Goal: Transaction & Acquisition: Purchase product/service

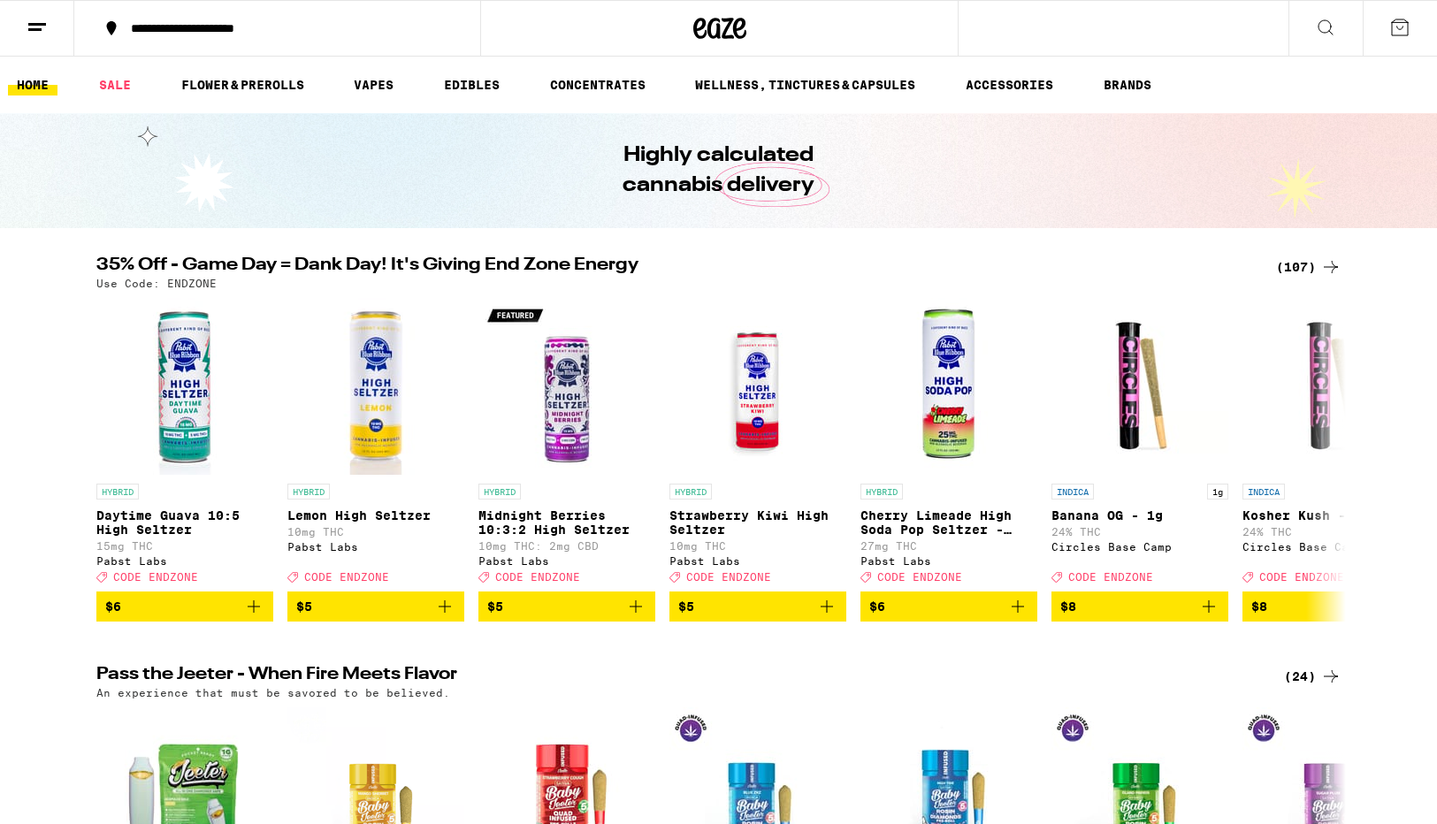
click at [1278, 266] on div "(107)" at bounding box center [1308, 266] width 65 height 21
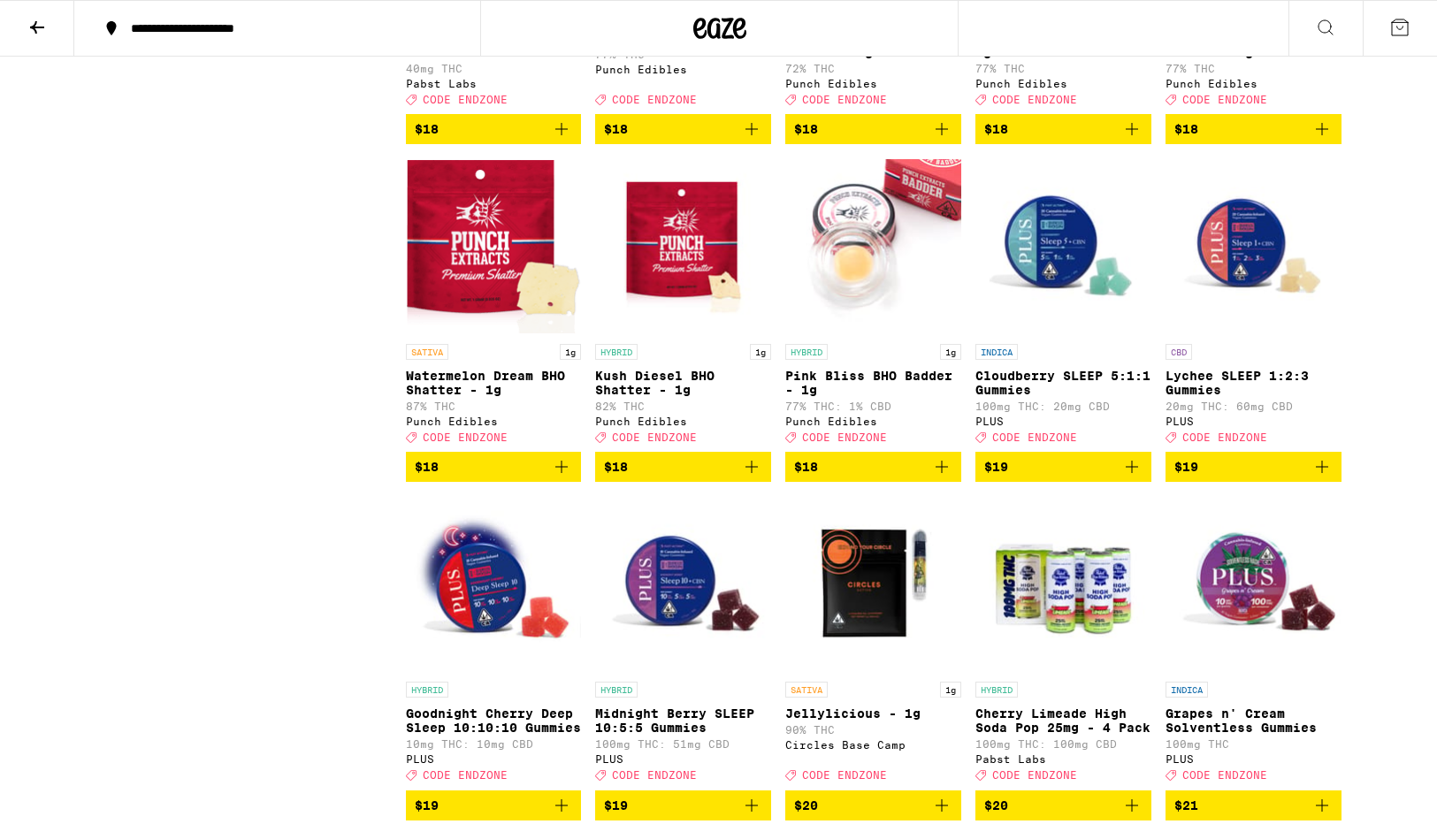
scroll to position [2789, 0]
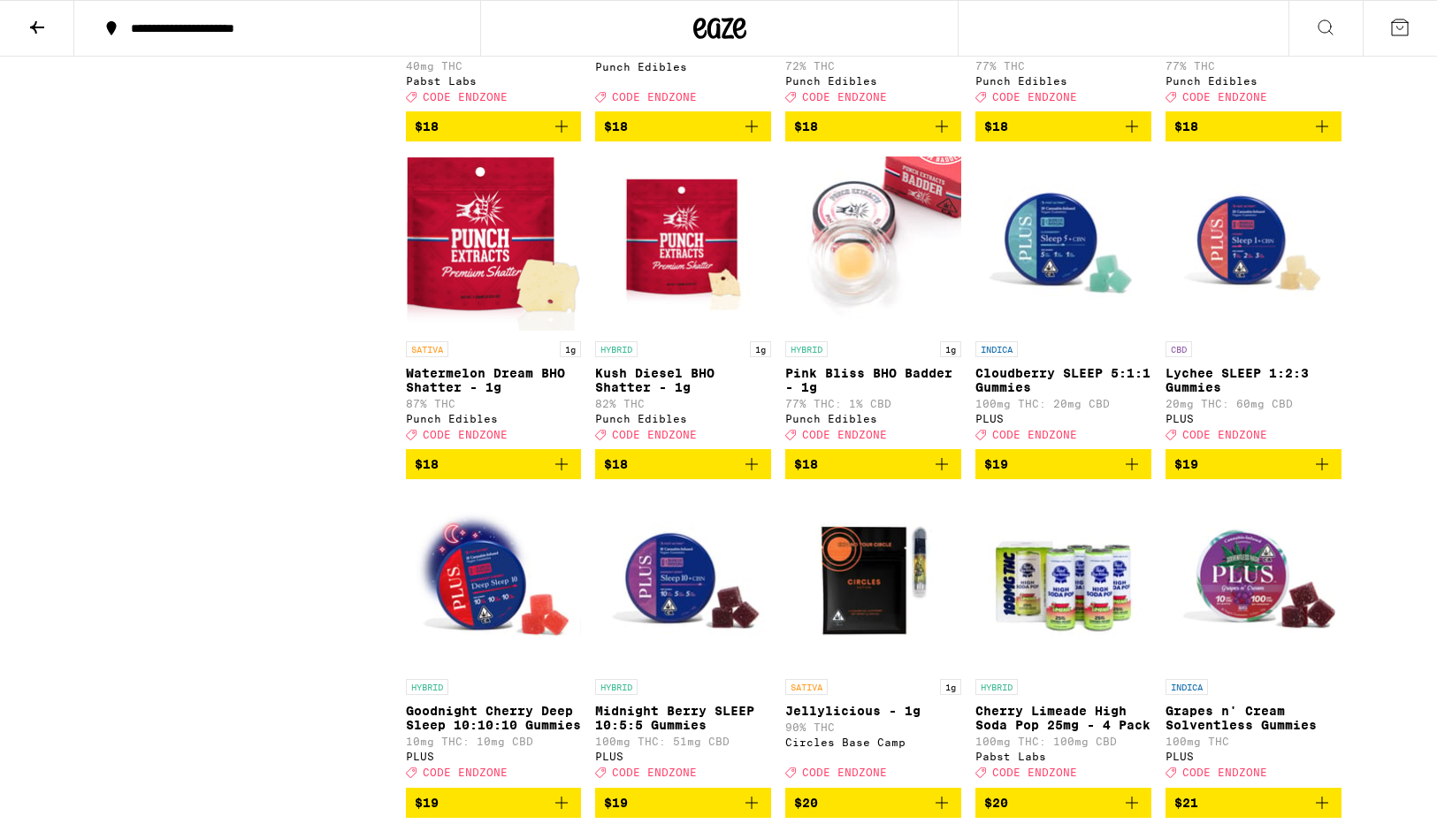
click at [1051, 475] on span "$19" at bounding box center [1063, 464] width 158 height 21
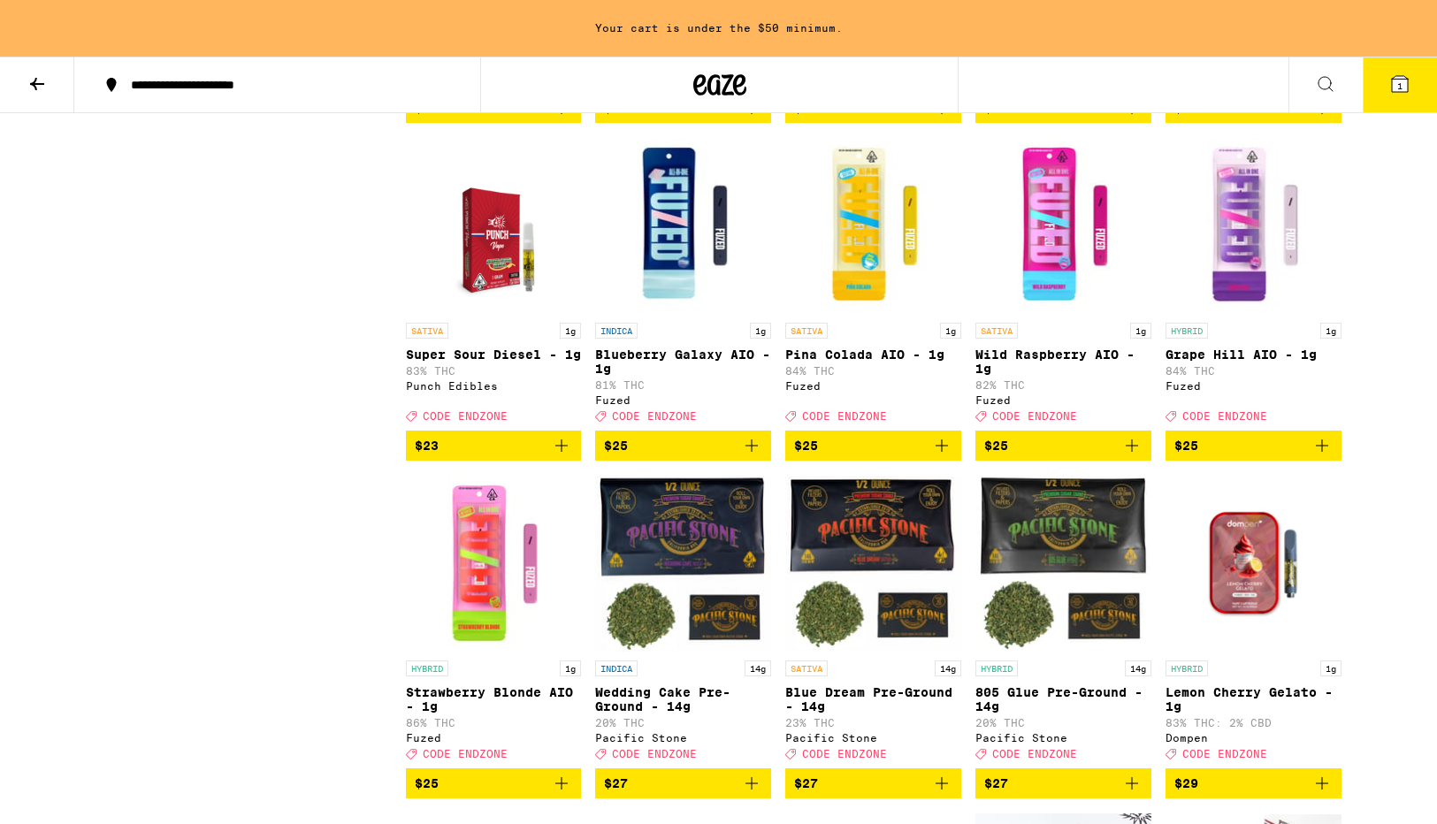
scroll to position [3883, 0]
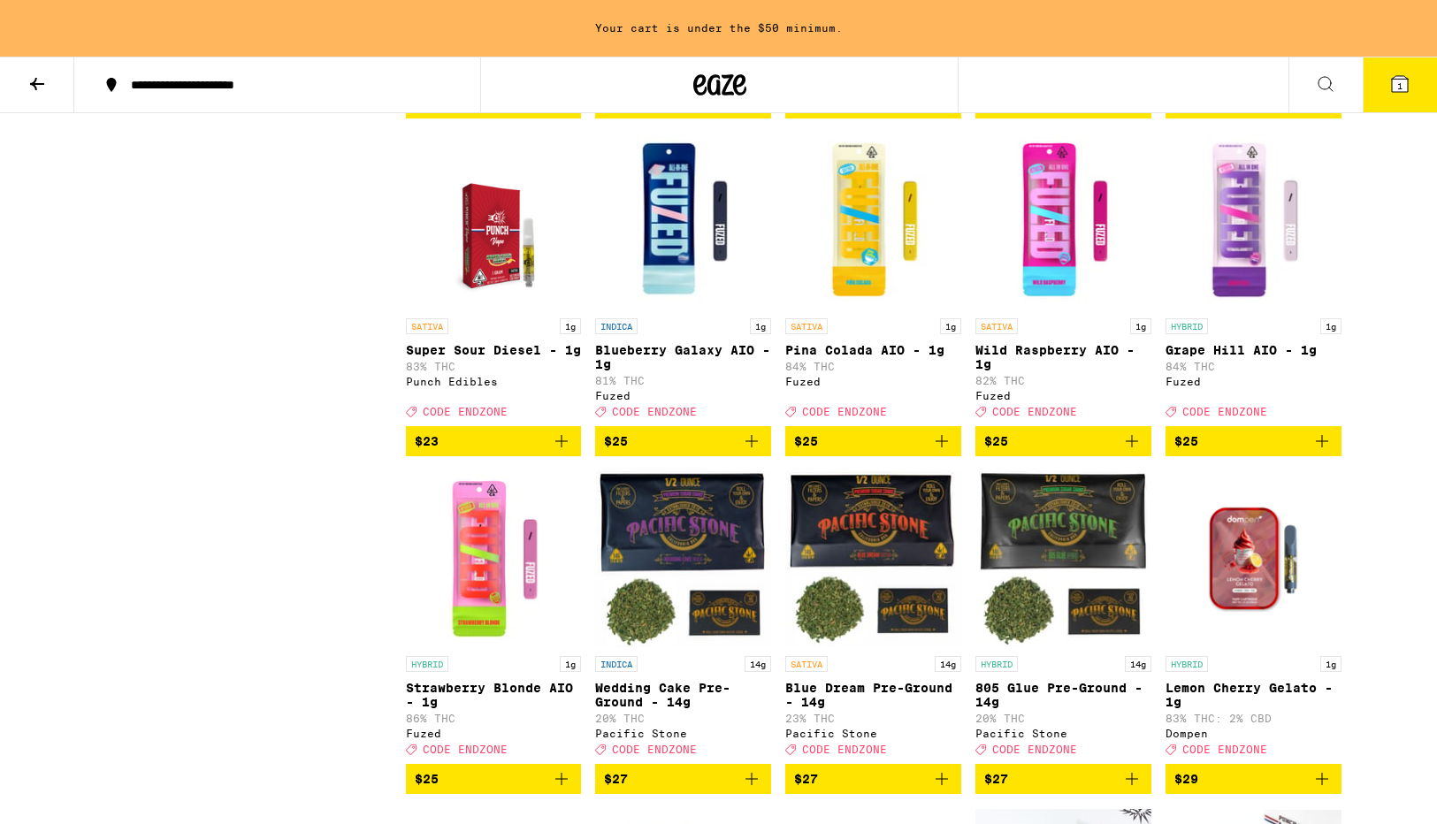
click at [1128, 452] on icon "Add to bag" at bounding box center [1131, 441] width 21 height 21
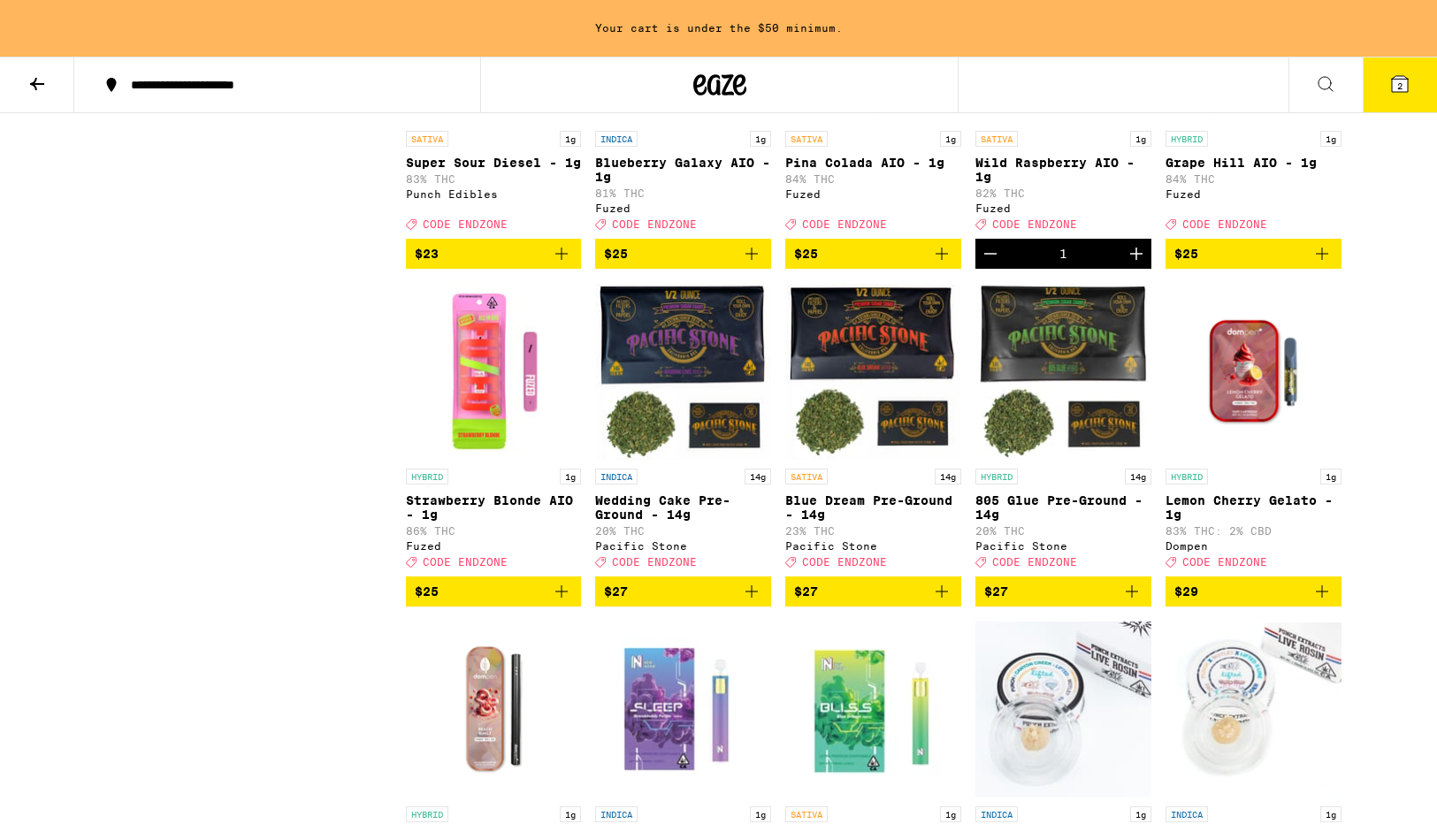
scroll to position [4071, 0]
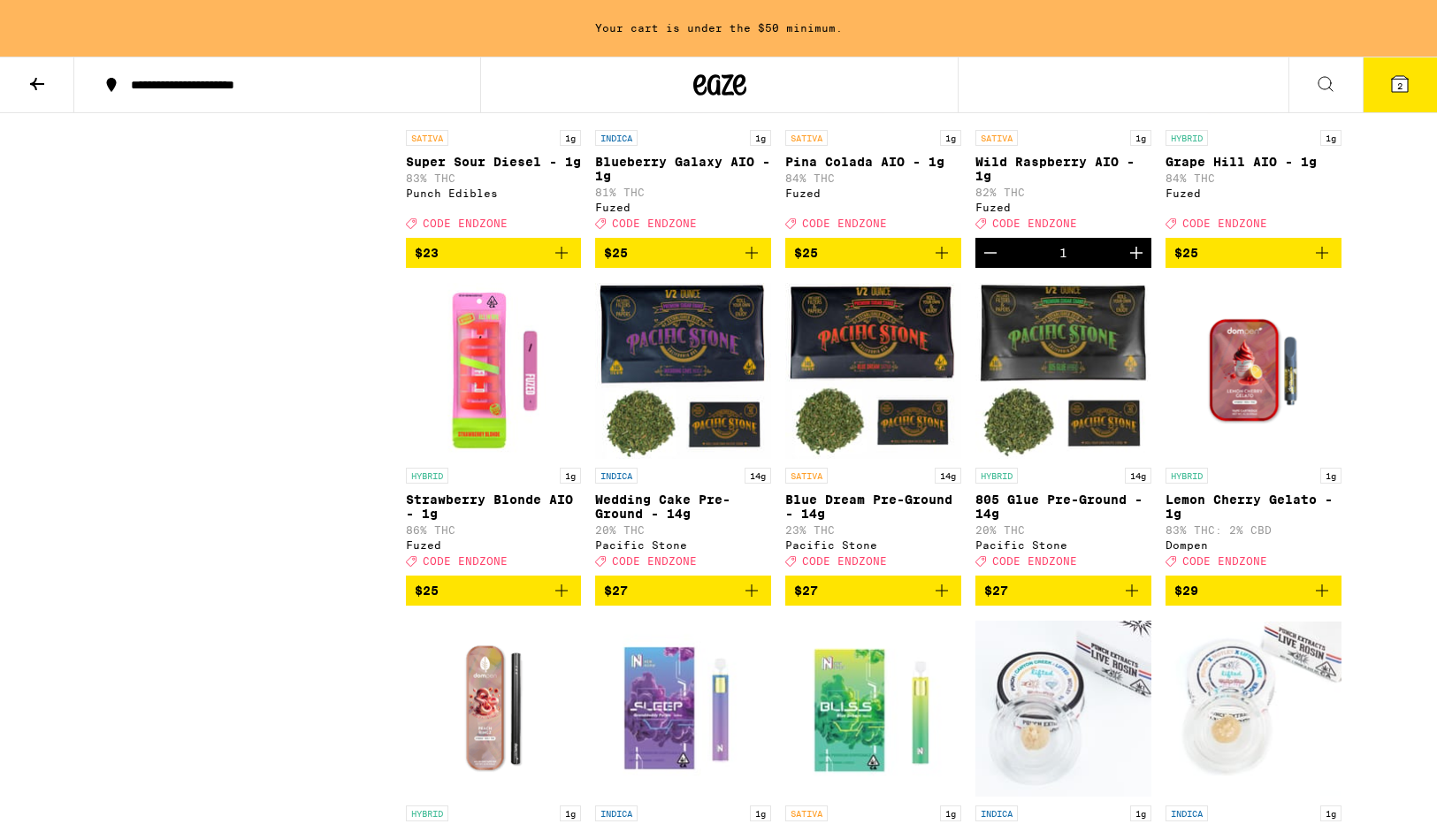
click at [439, 459] on img "Open page for Strawberry Blonde AIO - 1g from Fuzed" at bounding box center [494, 370] width 176 height 177
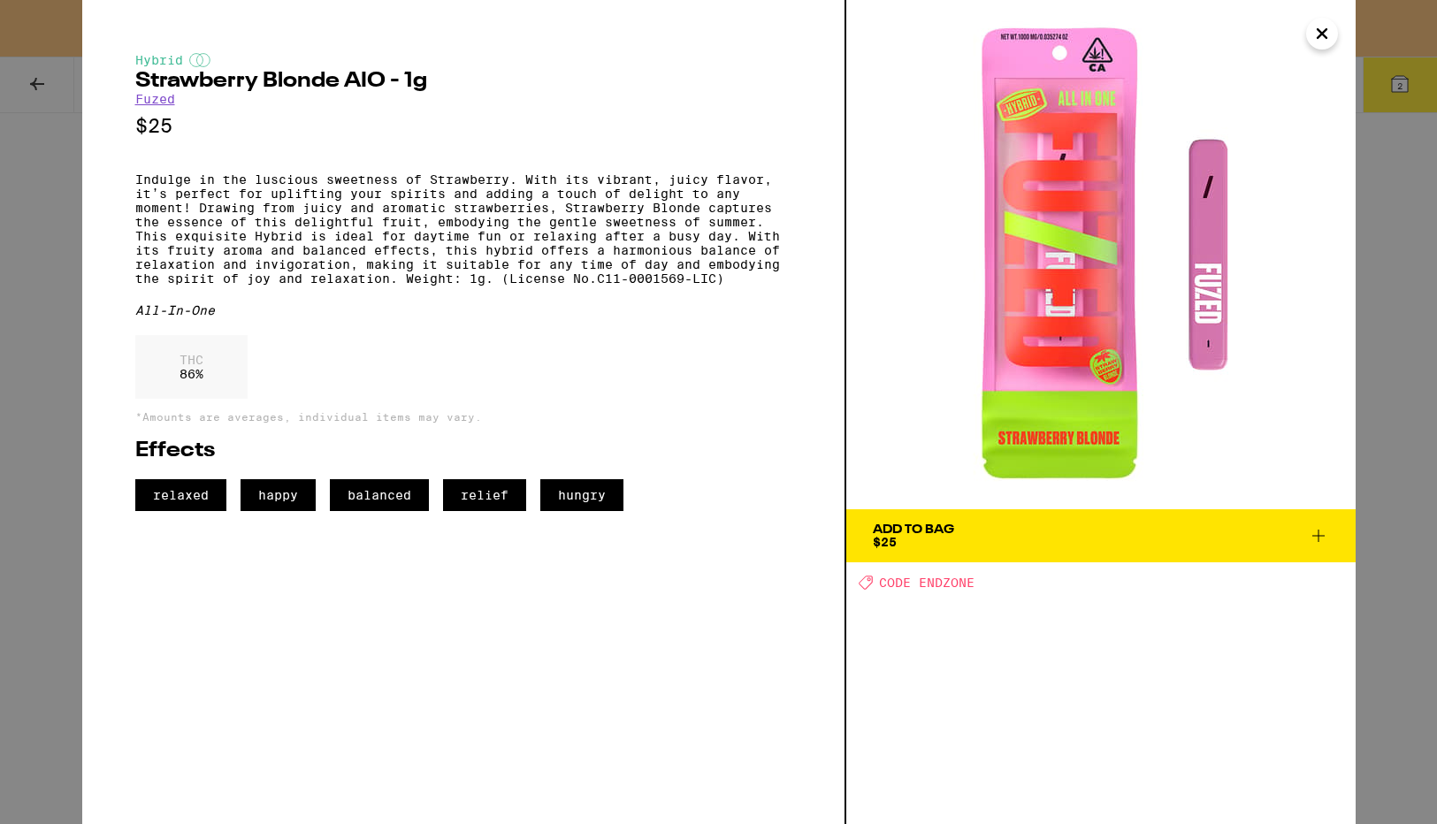
click at [42, 271] on div "Hybrid Strawberry Blonde AIO - 1g Fuzed $25 Indulge in the luscious sweetness o…" at bounding box center [718, 412] width 1437 height 824
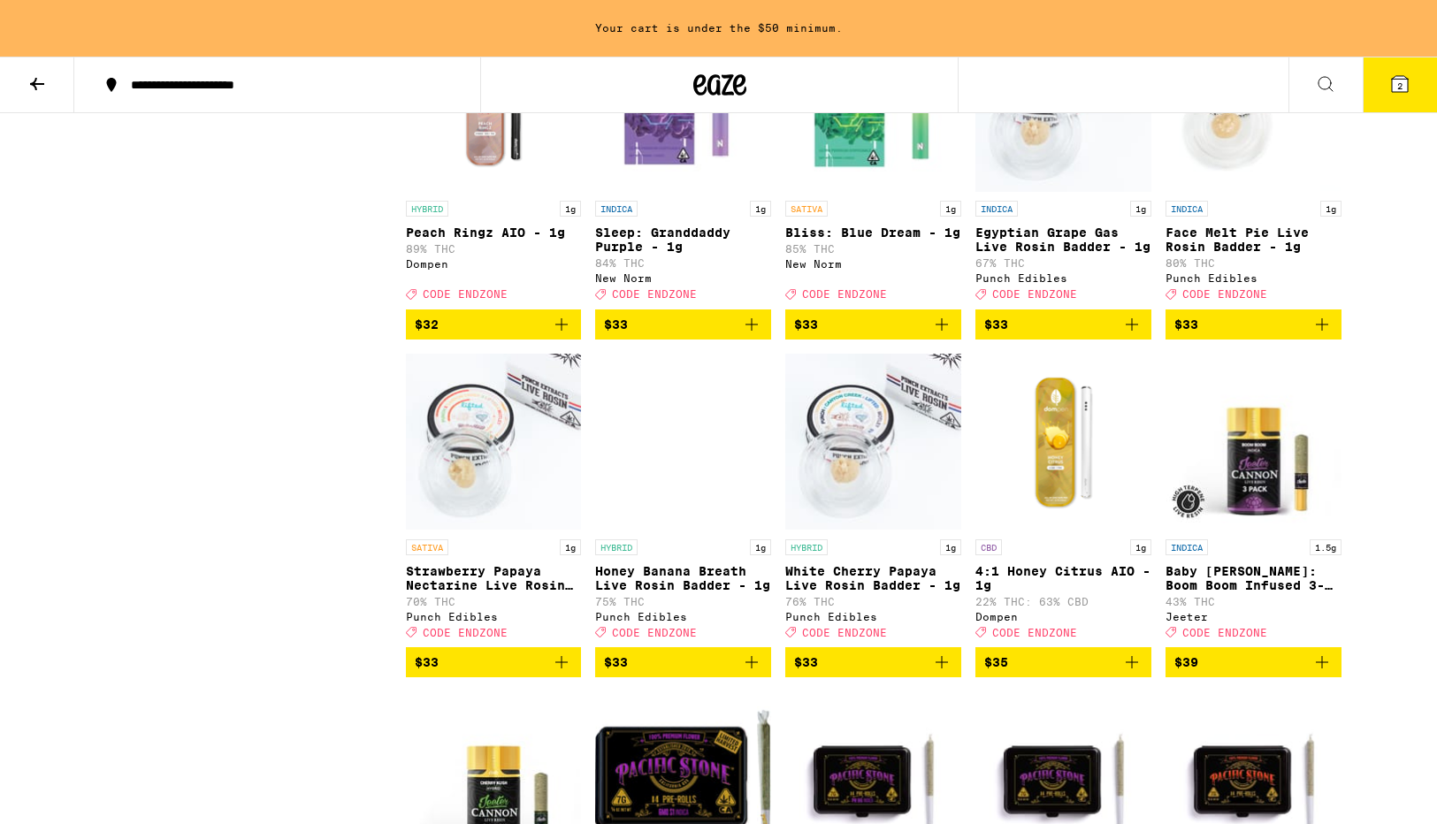
scroll to position [4678, 0]
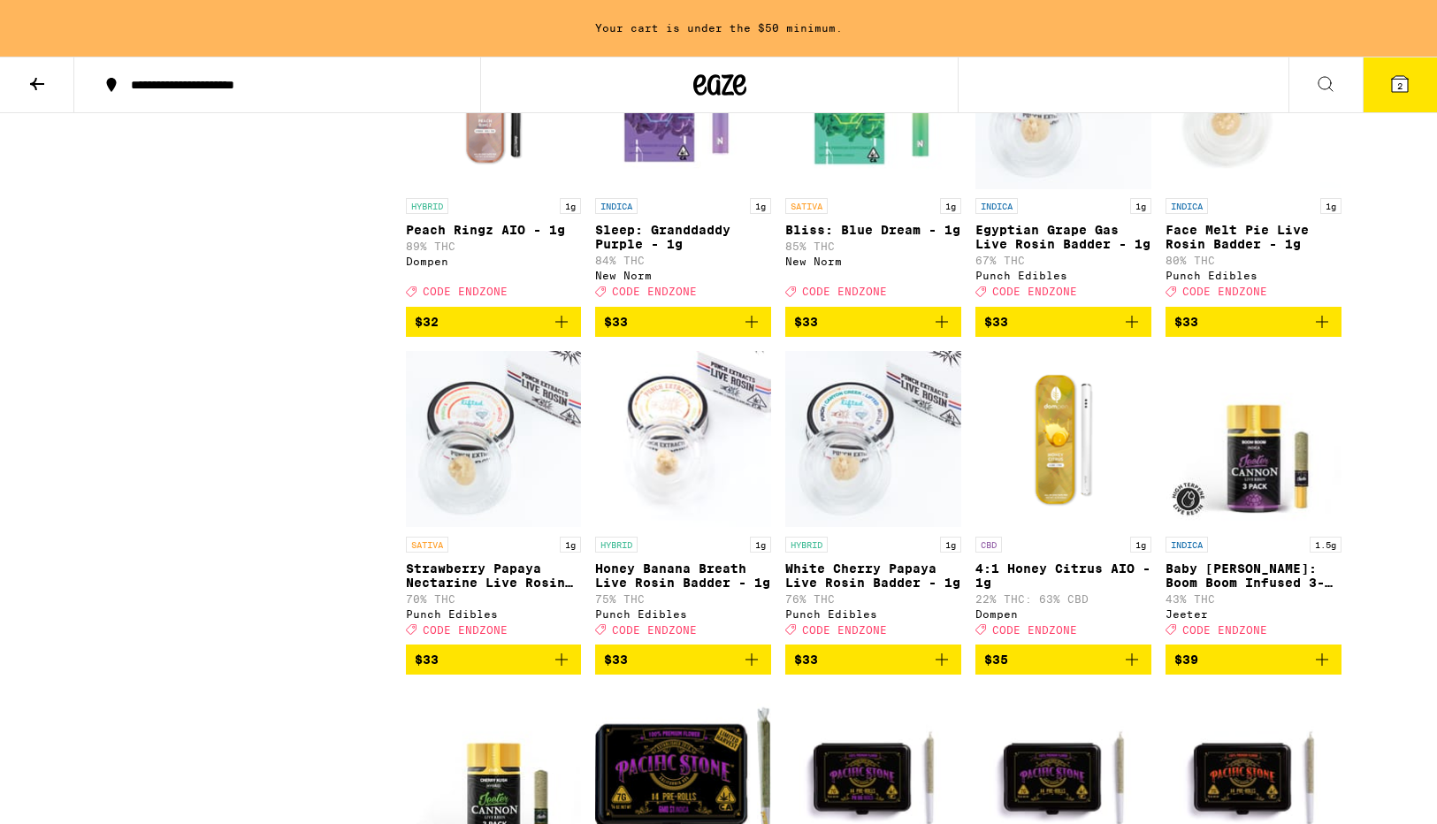
click at [942, 332] on icon "Add to bag" at bounding box center [941, 321] width 21 height 21
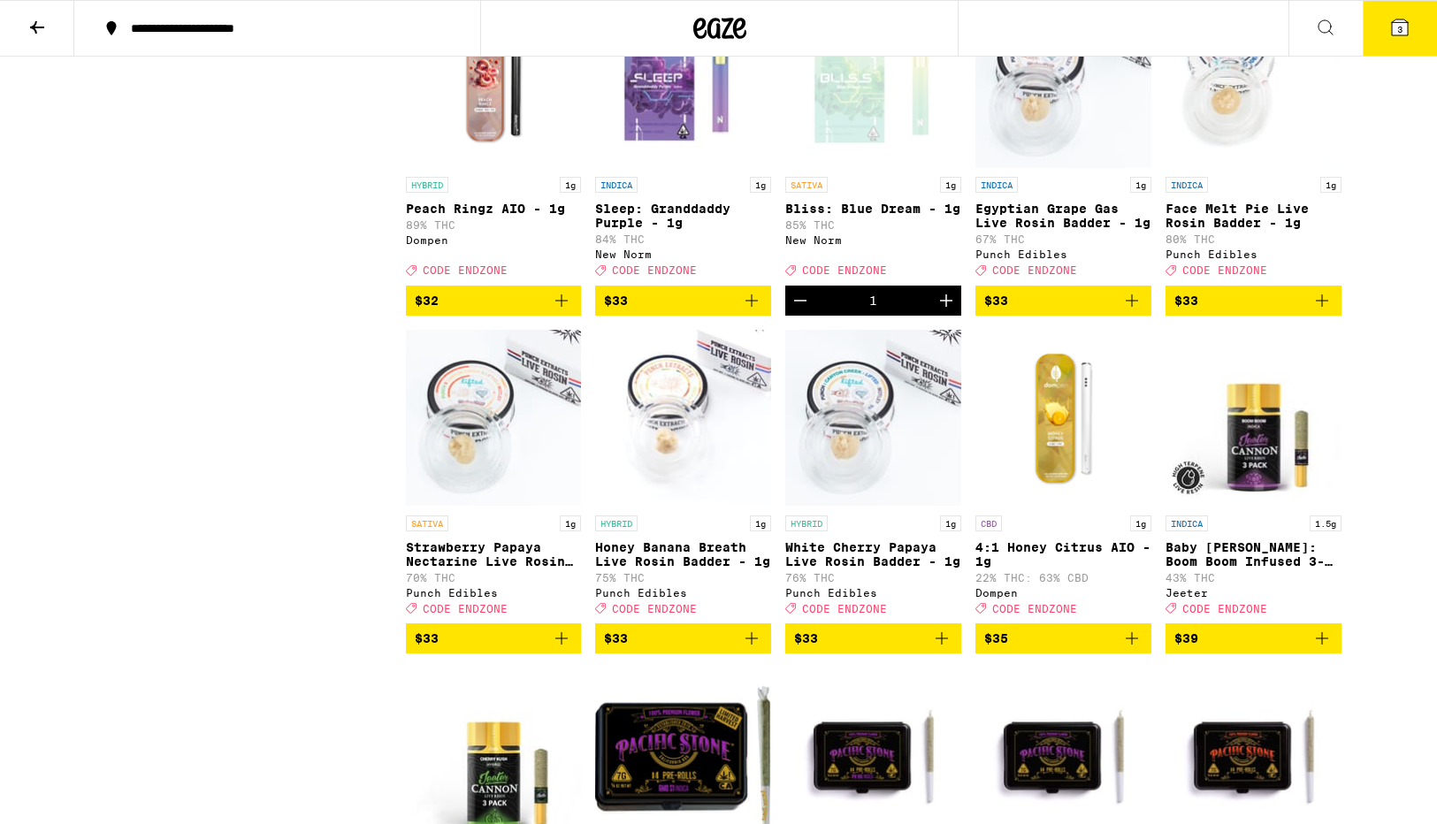
scroll to position [4646, 0]
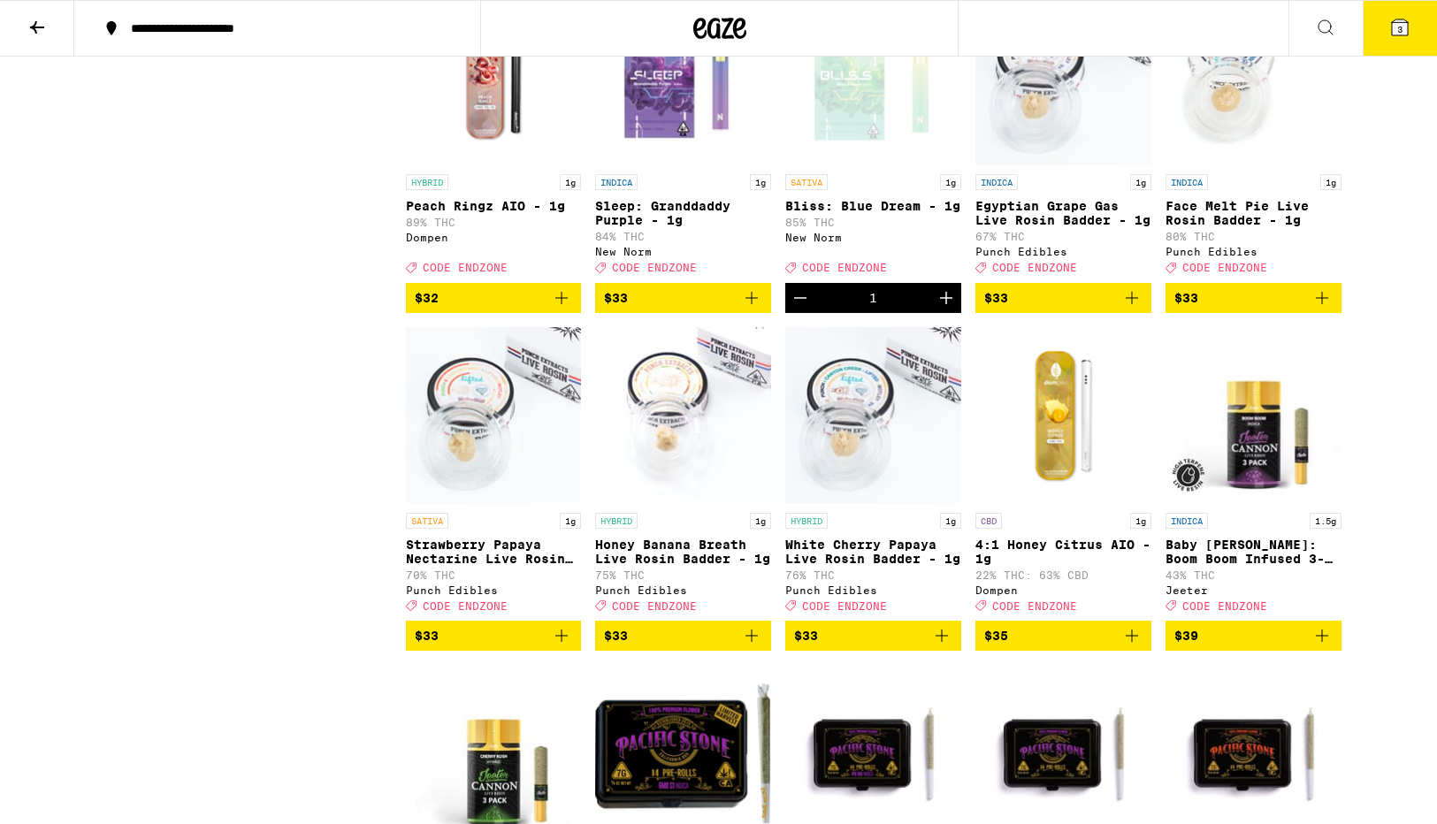
click at [1411, 15] on button "3" at bounding box center [1399, 28] width 74 height 55
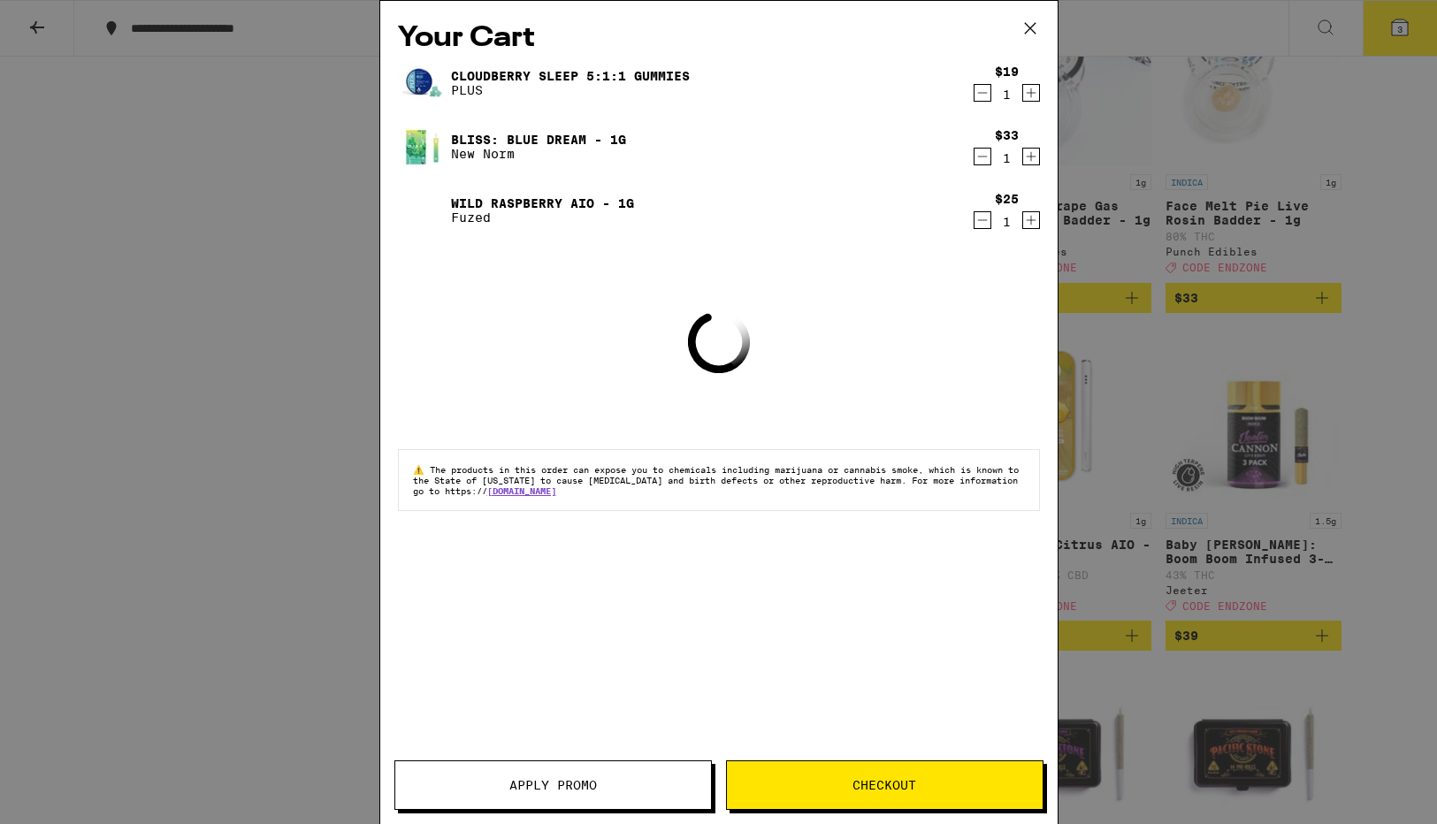
click at [494, 196] on link "Wild Raspberry AIO - 1g" at bounding box center [542, 203] width 183 height 14
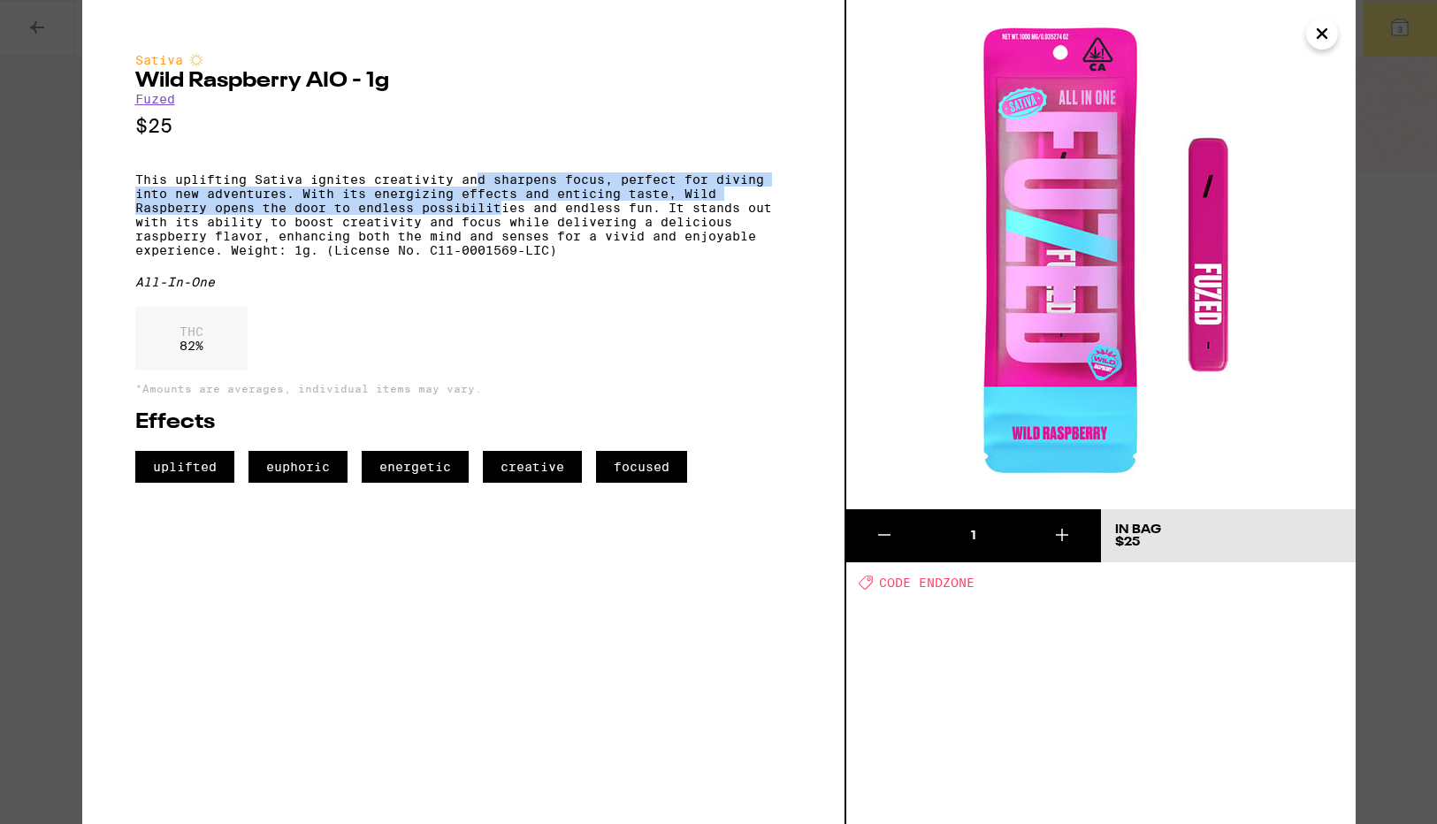
drag, startPoint x: 478, startPoint y: 183, endPoint x: 501, endPoint y: 226, distance: 49.0
click at [501, 227] on p "This uplifting Sativa ignites creativity and sharpens focus, perfect for diving…" at bounding box center [463, 214] width 656 height 85
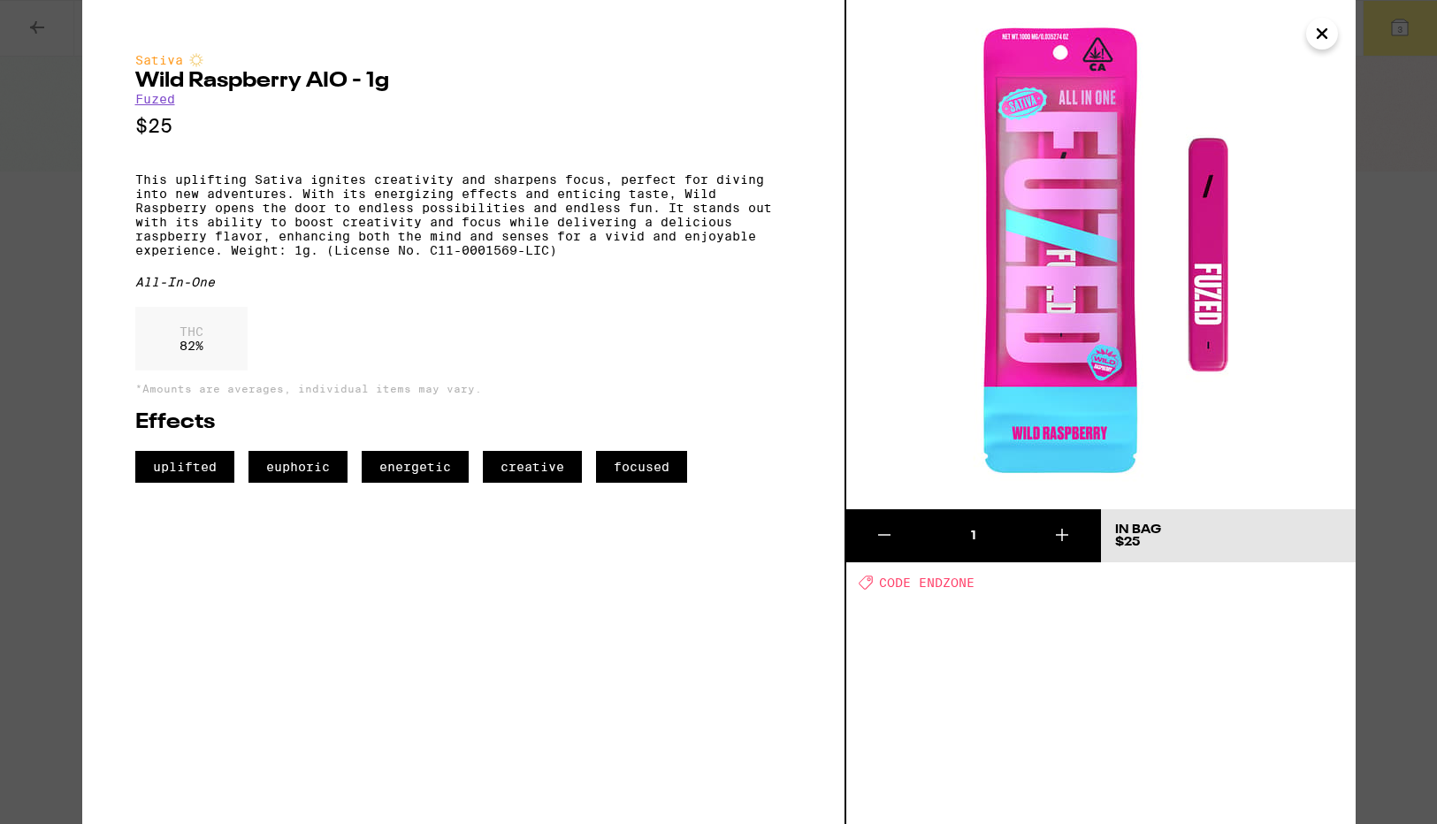
click at [46, 362] on div "Sativa Wild Raspberry AIO - 1g Fuzed $25 This uplifting Sativa ignites creativi…" at bounding box center [718, 412] width 1437 height 824
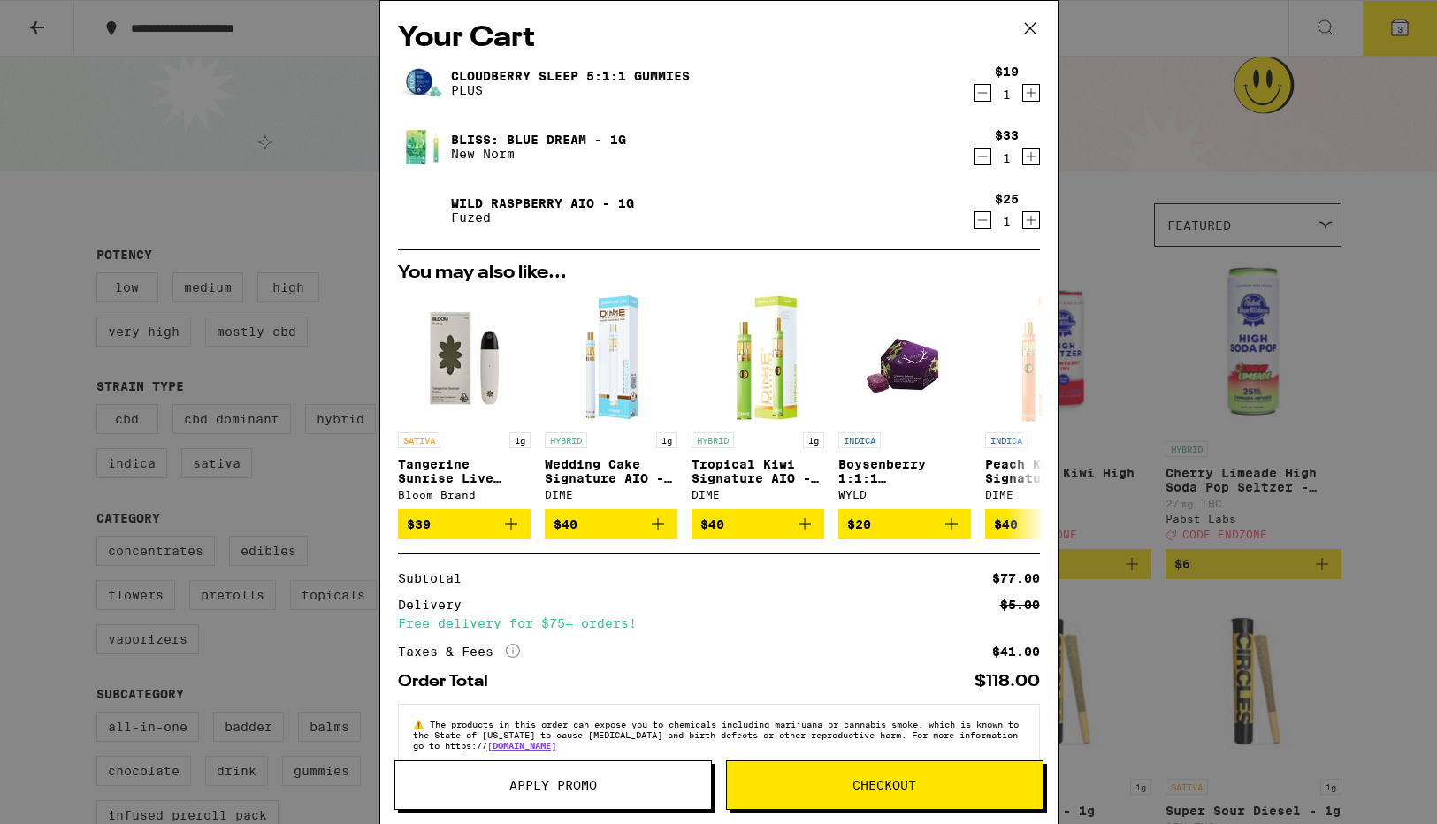
click at [493, 140] on link "Bliss: Blue Dream - 1g" at bounding box center [538, 140] width 175 height 14
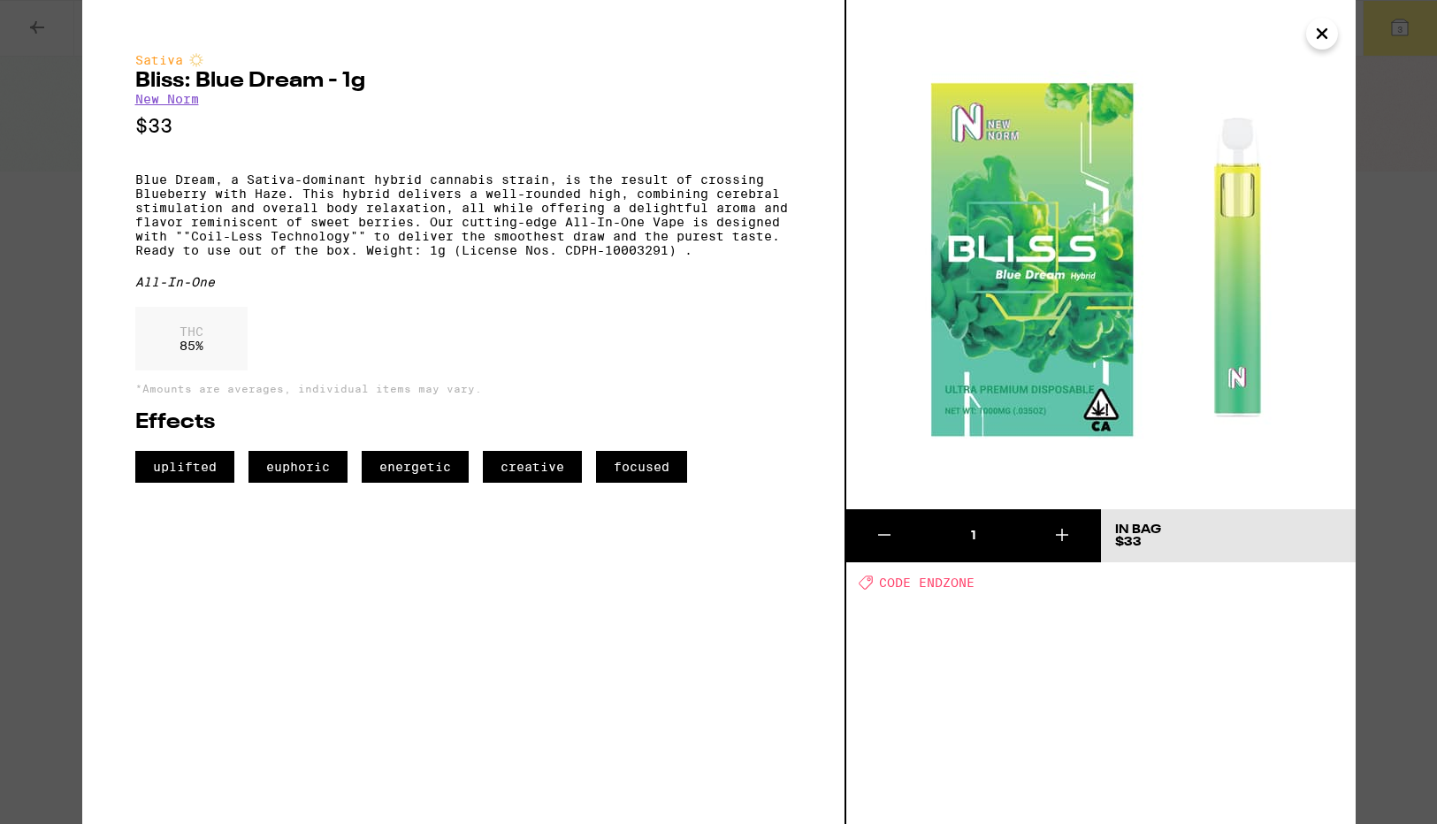
click at [66, 415] on div "Sativa Bliss: Blue Dream - 1g New Norm $33 Blue Dream, a Sativa-dominant hybrid…" at bounding box center [718, 412] width 1437 height 824
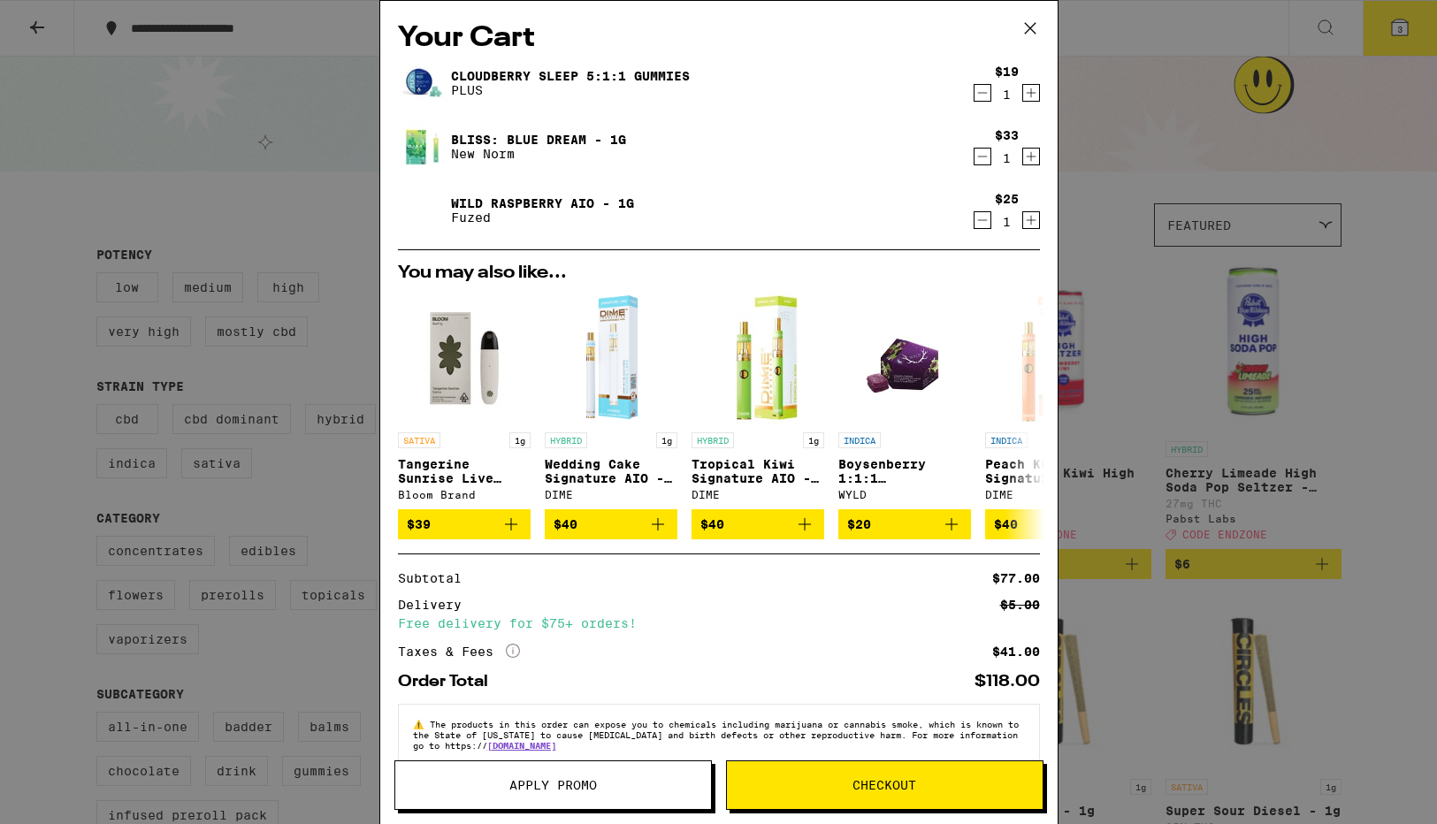
click at [1116, 222] on div "Your Cart Cloudberry SLEEP 5:1:1 Gummies PLUS $19 1 Bliss: Blue Dream - 1g New …" at bounding box center [718, 412] width 1437 height 824
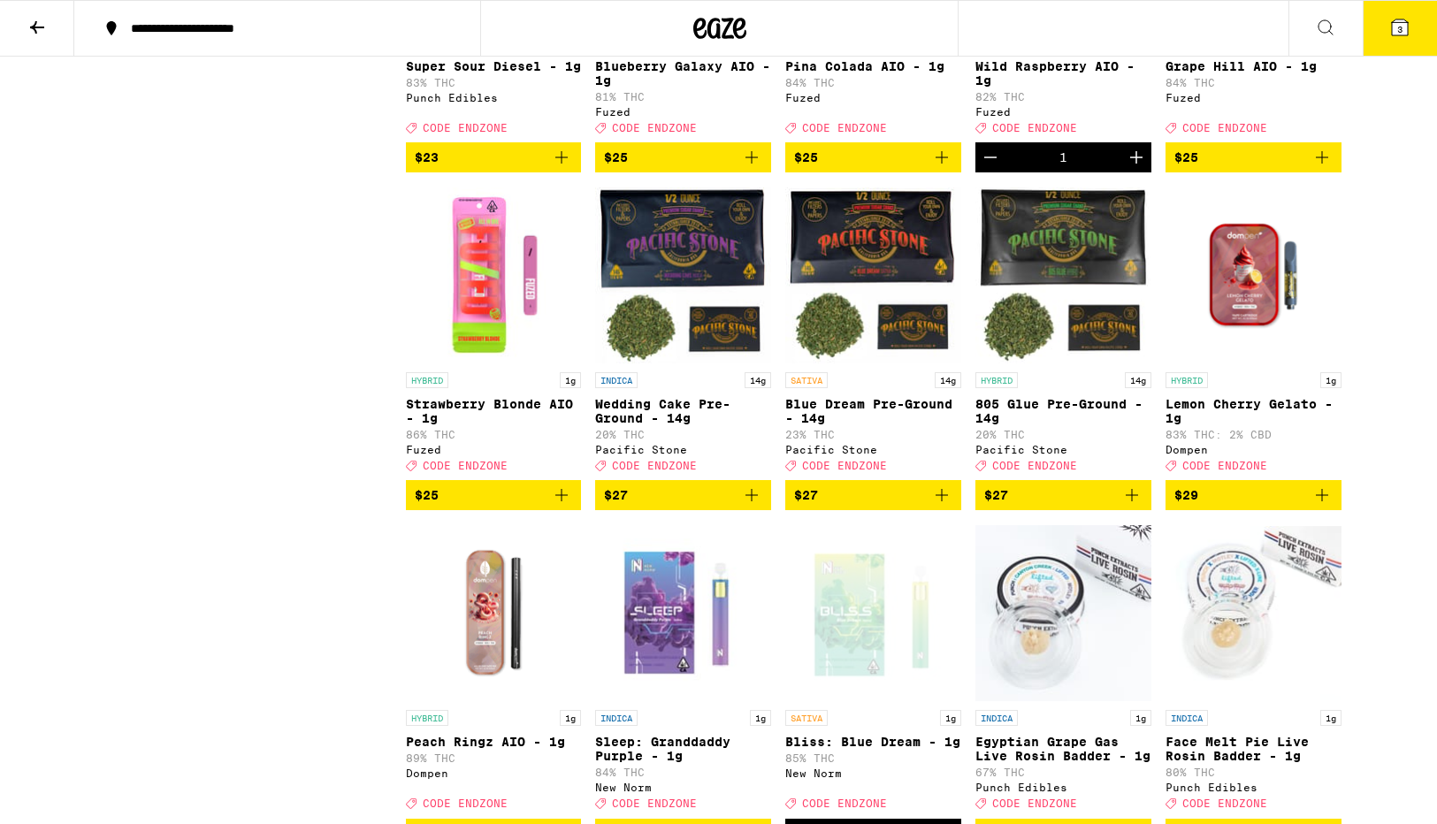
scroll to position [4109, 0]
